Goal: Information Seeking & Learning: Learn about a topic

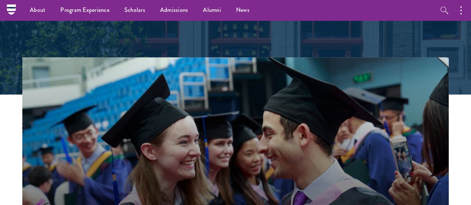
scroll to position [151, 0]
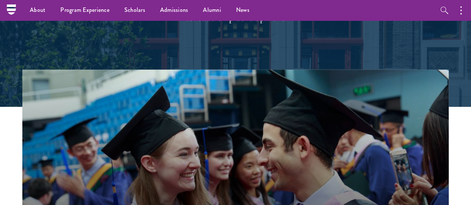
drag, startPoint x: 466, startPoint y: 29, endPoint x: 471, endPoint y: 21, distance: 9.4
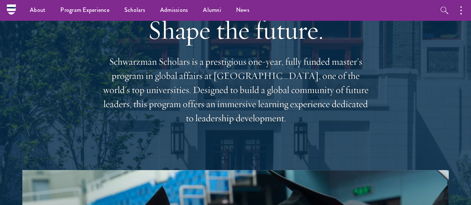
scroll to position [0, 0]
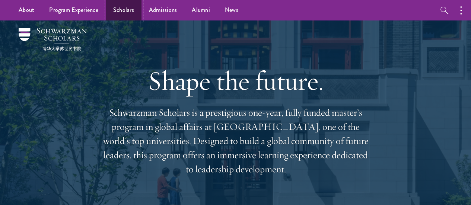
click at [124, 12] on link "Scholars" at bounding box center [124, 10] width 36 height 20
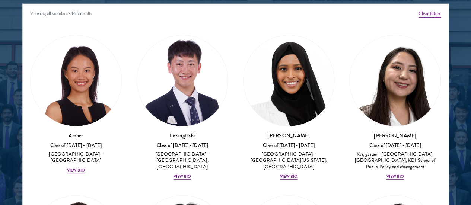
scroll to position [973, 0]
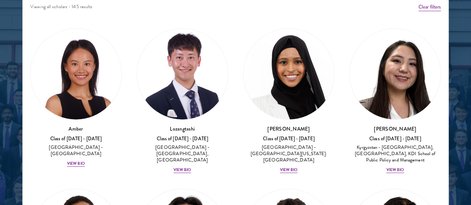
click at [465, 92] on div at bounding box center [235, 35] width 471 height 460
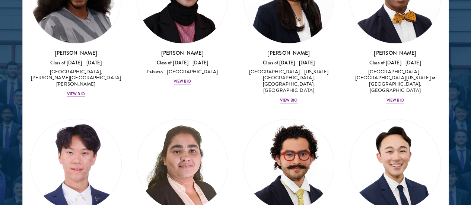
scroll to position [2163, 0]
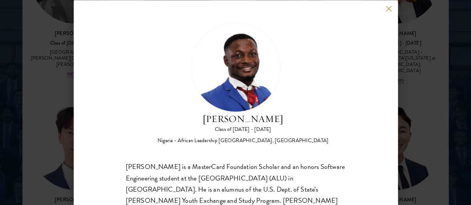
click at [388, 11] on button at bounding box center [389, 9] width 6 height 6
